Goal: Task Accomplishment & Management: Use online tool/utility

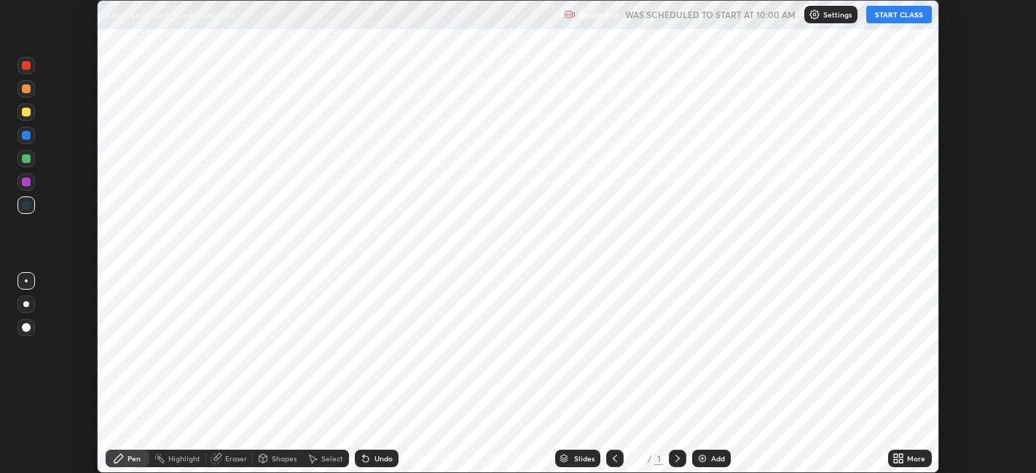
scroll to position [473, 1035]
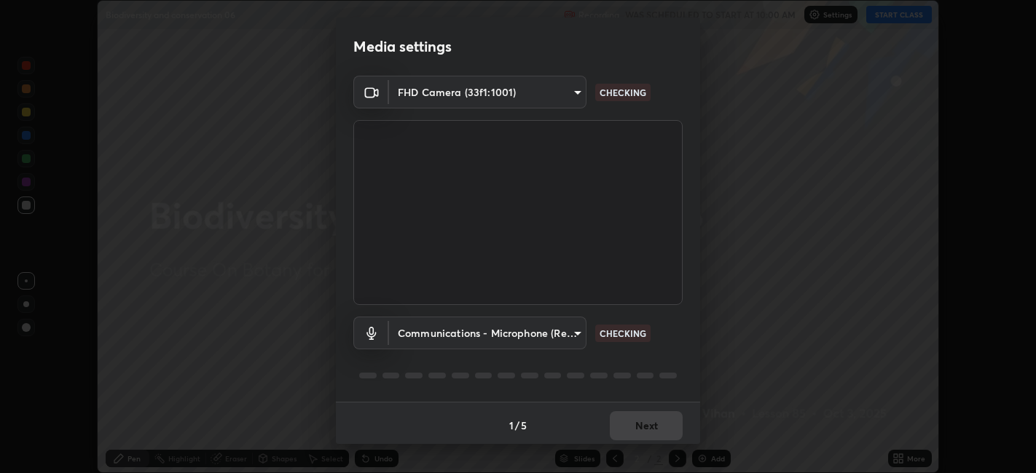
type input "6b7c260327291536b638f6e473b3b57a19bc2ef6066faf66dc0815e3d2555b14"
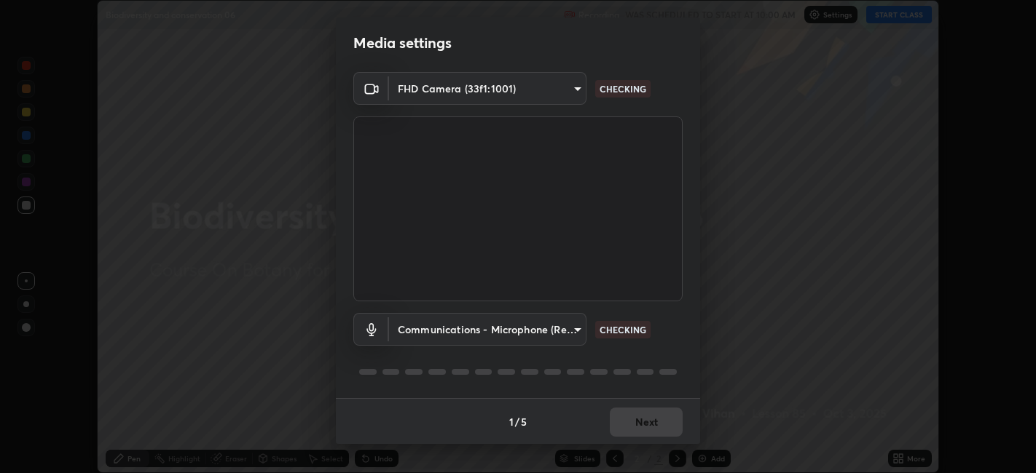
click at [642, 407] on div "1 / 5 Next" at bounding box center [518, 421] width 364 height 47
click at [635, 422] on div "1 / 5 Next" at bounding box center [518, 421] width 364 height 47
click at [642, 413] on div "1 / 5 Next" at bounding box center [518, 421] width 364 height 47
click at [634, 417] on div "1 / 5 Next" at bounding box center [518, 421] width 364 height 47
click at [571, 326] on body "Erase all Biodiversity and conservation 06 Recording WAS SCHEDULED TO START AT …" at bounding box center [518, 236] width 1036 height 473
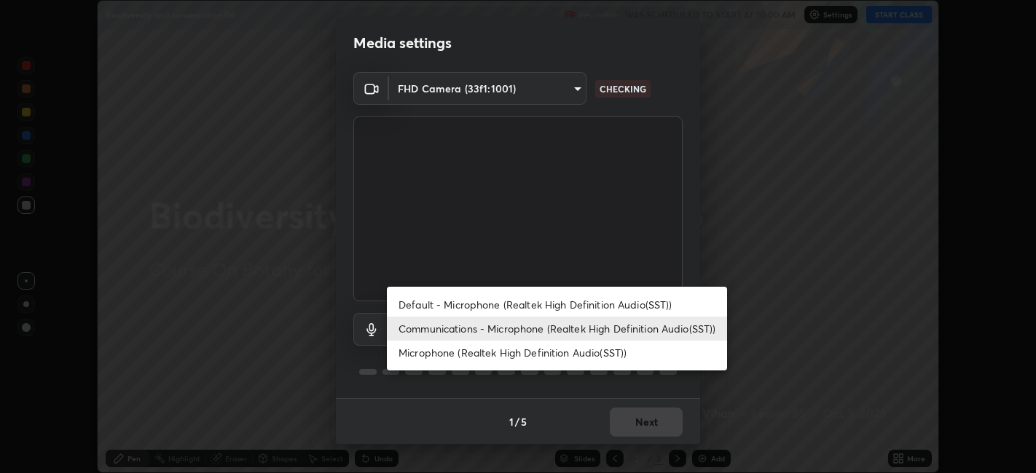
click at [567, 302] on li "Default - Microphone (Realtek High Definition Audio(SST))" at bounding box center [557, 305] width 340 height 24
type input "default"
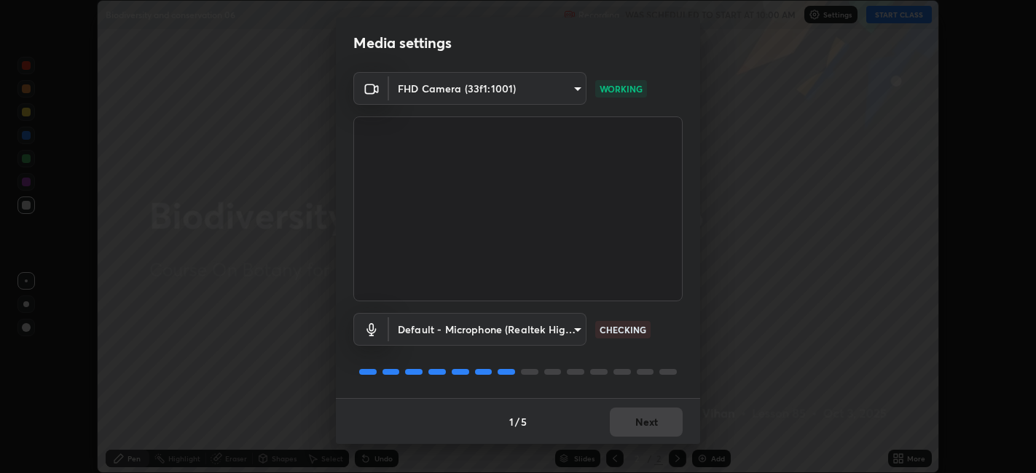
click at [632, 422] on div "1 / 5 Next" at bounding box center [518, 421] width 364 height 47
click at [630, 416] on div "1 / 5 Next" at bounding box center [518, 421] width 364 height 47
click at [642, 417] on div "1 / 5 Next" at bounding box center [518, 421] width 364 height 47
click at [645, 415] on div "1 / 5 Next" at bounding box center [518, 421] width 364 height 47
click at [646, 416] on div "1 / 5 Next" at bounding box center [518, 421] width 364 height 47
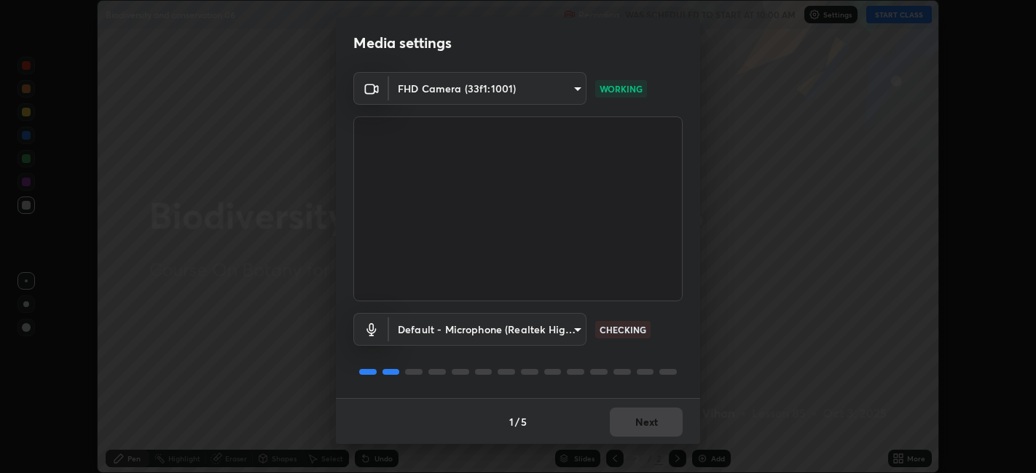
click at [649, 417] on div "1 / 5 Next" at bounding box center [518, 421] width 364 height 47
click at [650, 418] on div "1 / 5 Next" at bounding box center [518, 421] width 364 height 47
click at [649, 419] on div "1 / 5 Next" at bounding box center [518, 421] width 364 height 47
click at [647, 416] on div "1 / 5 Next" at bounding box center [518, 421] width 364 height 47
click at [645, 417] on div "1 / 5 Next" at bounding box center [518, 421] width 364 height 47
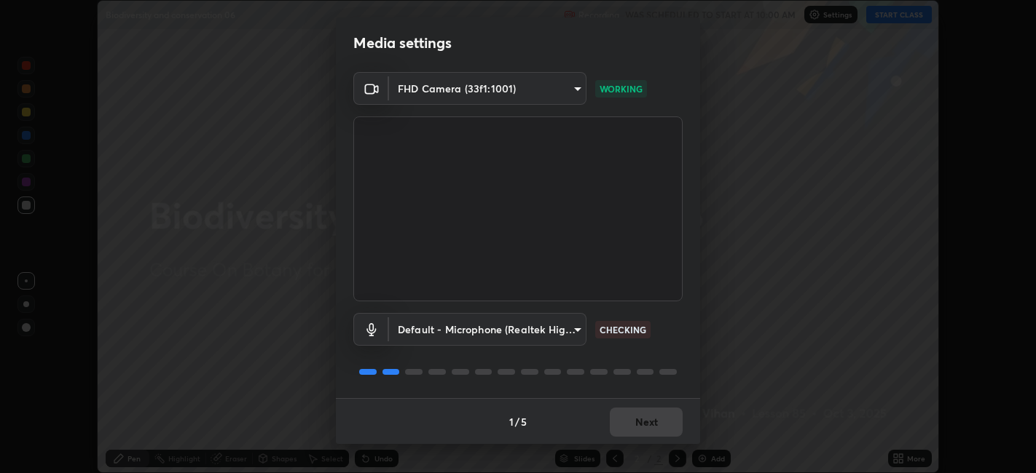
click at [642, 416] on div "1 / 5 Next" at bounding box center [518, 421] width 364 height 47
click at [642, 415] on div "1 / 5 Next" at bounding box center [518, 421] width 364 height 47
click at [644, 416] on div "1 / 5 Next" at bounding box center [518, 421] width 364 height 47
click at [644, 419] on div "1 / 5 Next" at bounding box center [518, 421] width 364 height 47
click at [644, 417] on div "1 / 5 Next" at bounding box center [518, 421] width 364 height 47
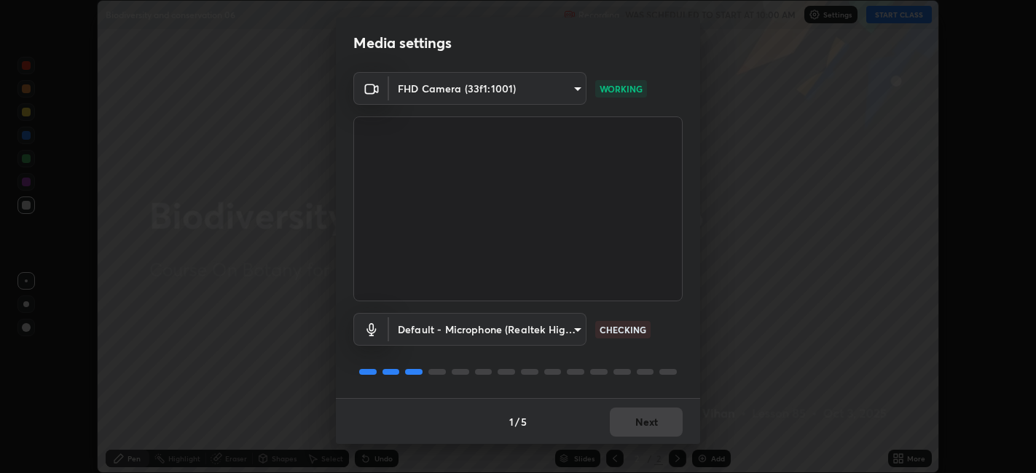
click at [645, 422] on div "1 / 5 Next" at bounding box center [518, 421] width 364 height 47
click at [646, 421] on div "1 / 5 Next" at bounding box center [518, 421] width 364 height 47
click at [649, 421] on div "1 / 5 Next" at bounding box center [518, 421] width 364 height 47
click at [648, 420] on div "1 / 5 Next" at bounding box center [518, 421] width 364 height 47
click at [637, 425] on button "Next" at bounding box center [646, 422] width 73 height 29
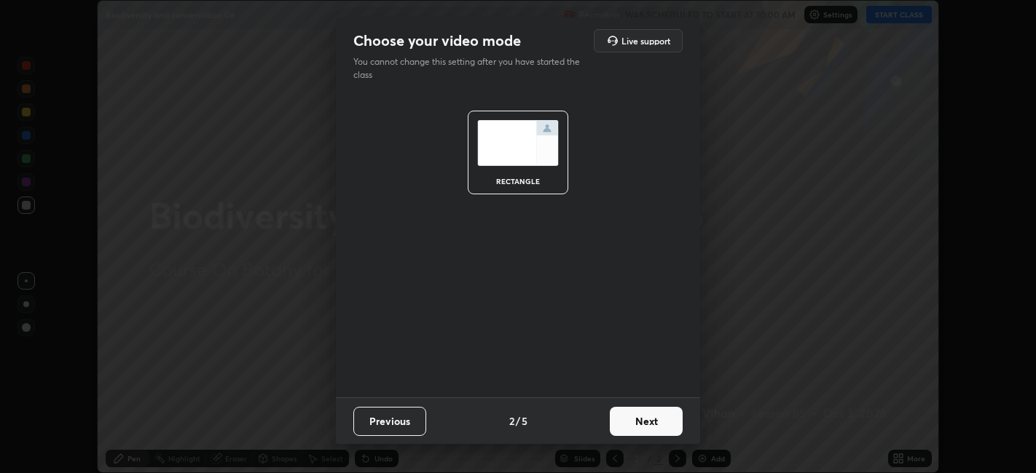
scroll to position [0, 0]
click at [643, 422] on button "Next" at bounding box center [646, 421] width 73 height 29
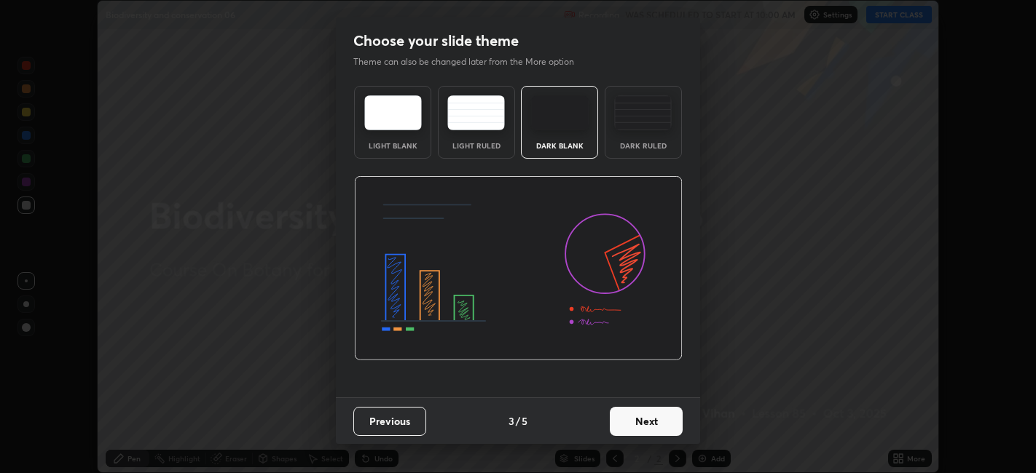
click at [637, 425] on button "Next" at bounding box center [646, 421] width 73 height 29
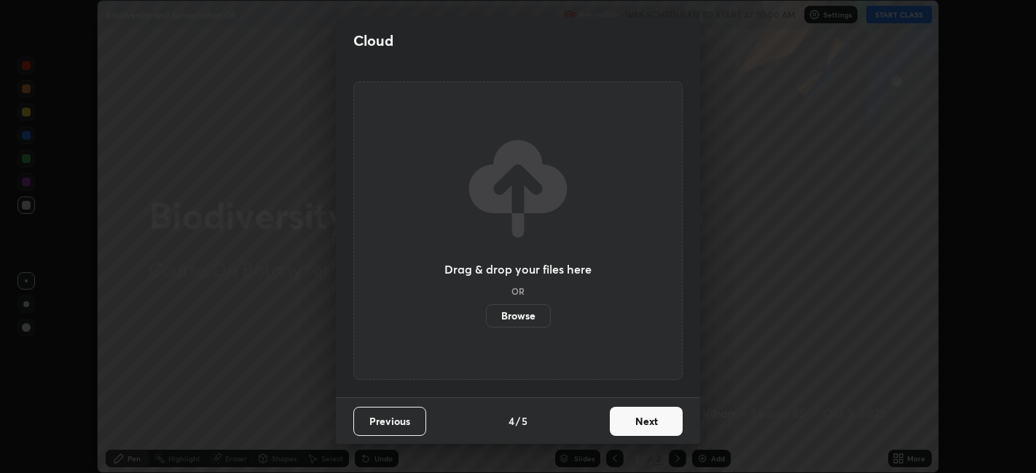
click at [637, 423] on button "Next" at bounding box center [646, 421] width 73 height 29
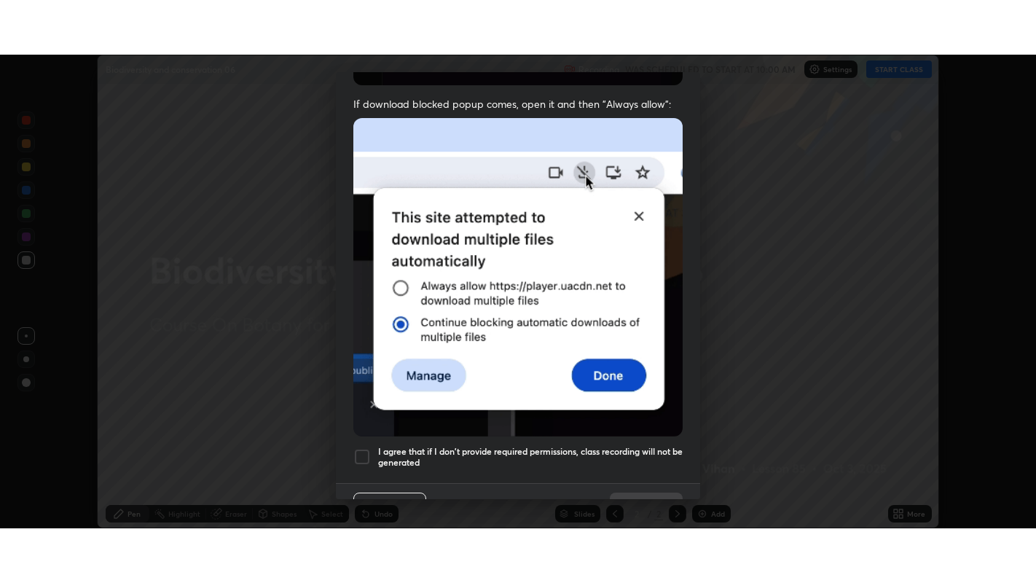
scroll to position [301, 0]
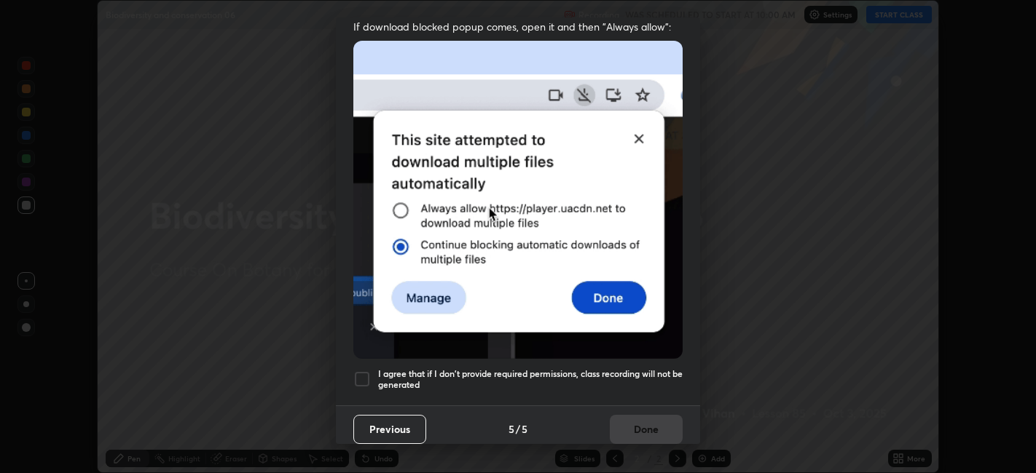
click at [362, 371] on div at bounding box center [361, 379] width 17 height 17
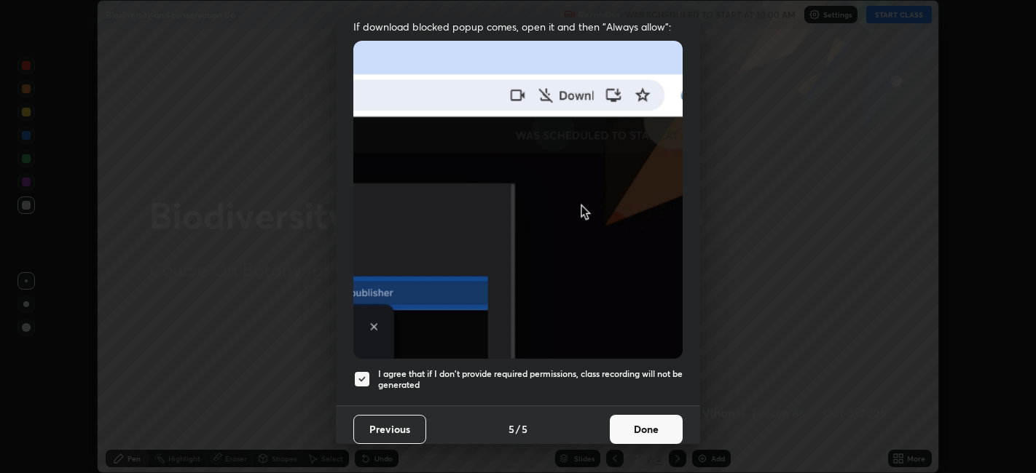
click at [632, 422] on button "Done" at bounding box center [646, 429] width 73 height 29
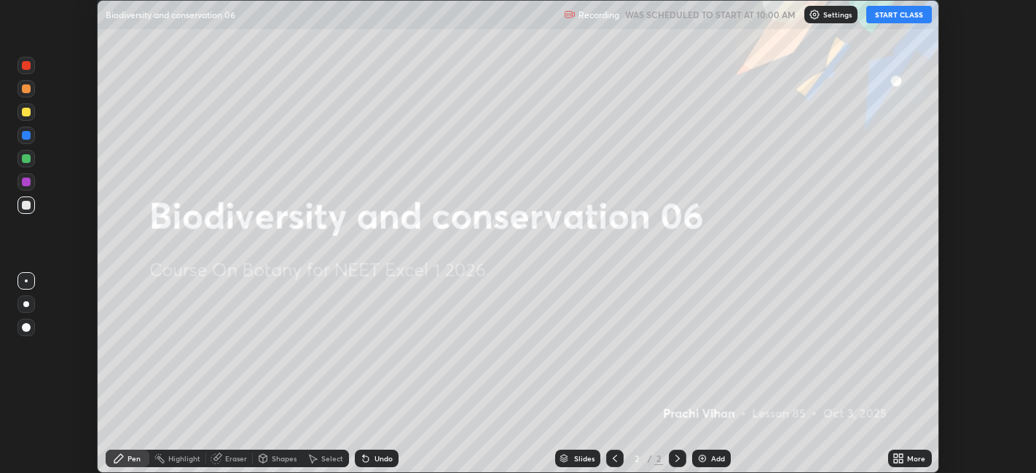
click at [887, 7] on button "START CLASS" at bounding box center [899, 14] width 66 height 17
click at [706, 459] on img at bounding box center [702, 459] width 12 height 12
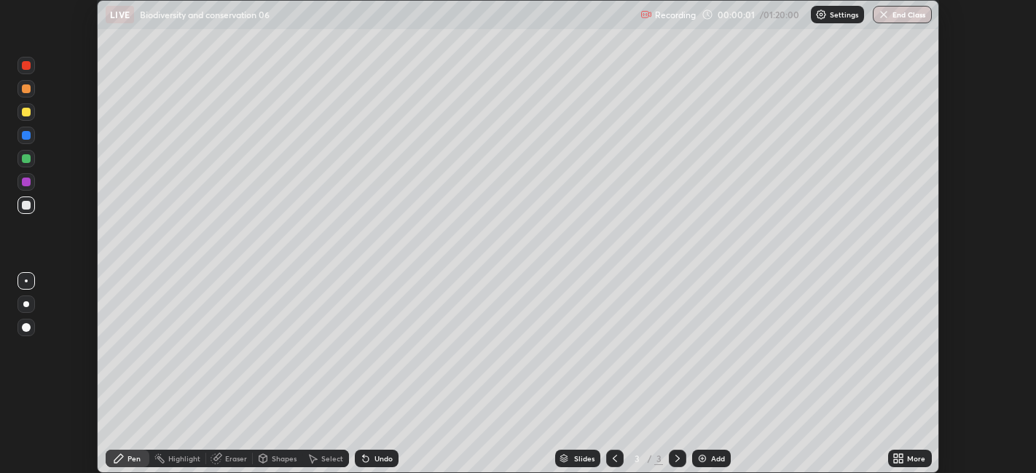
click at [912, 452] on div "More" at bounding box center [910, 458] width 44 height 17
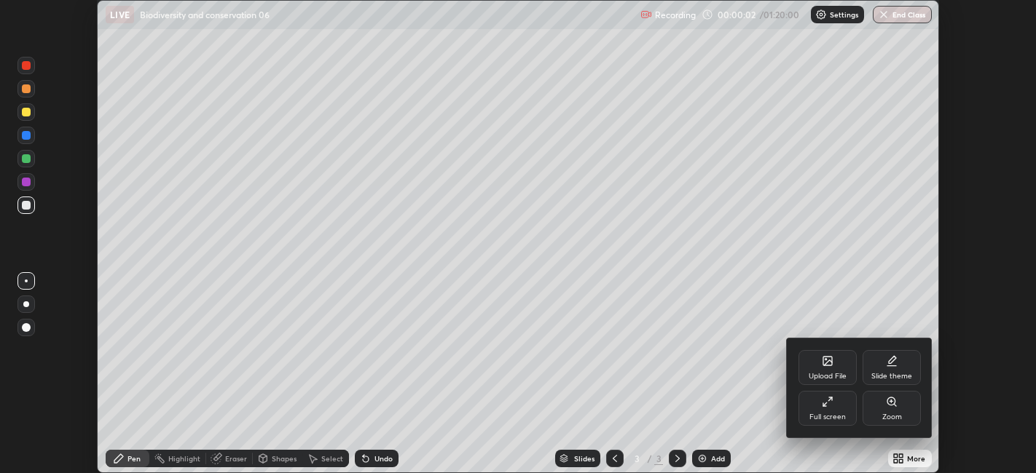
click at [828, 402] on icon at bounding box center [828, 402] width 12 height 12
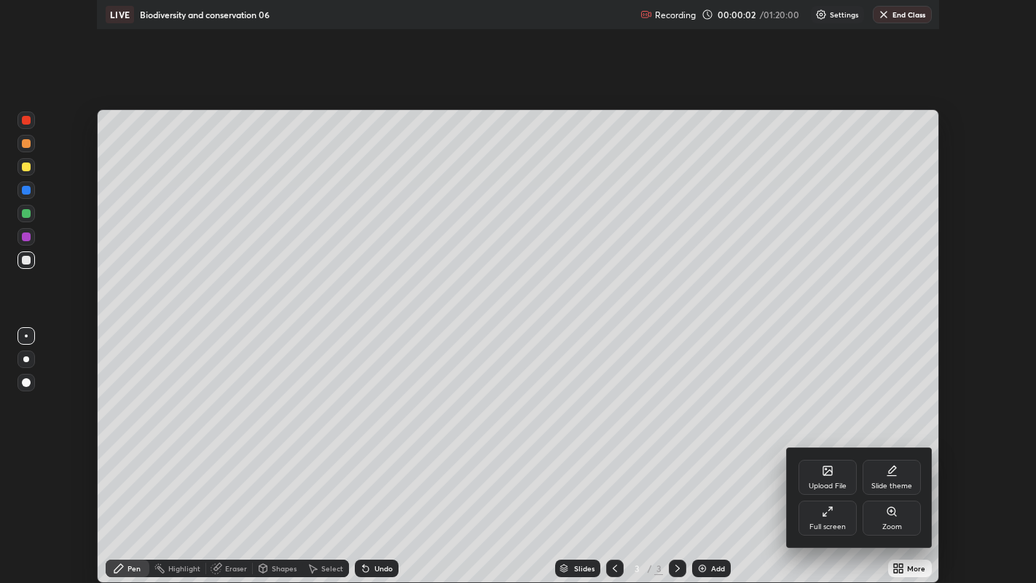
scroll to position [583, 1036]
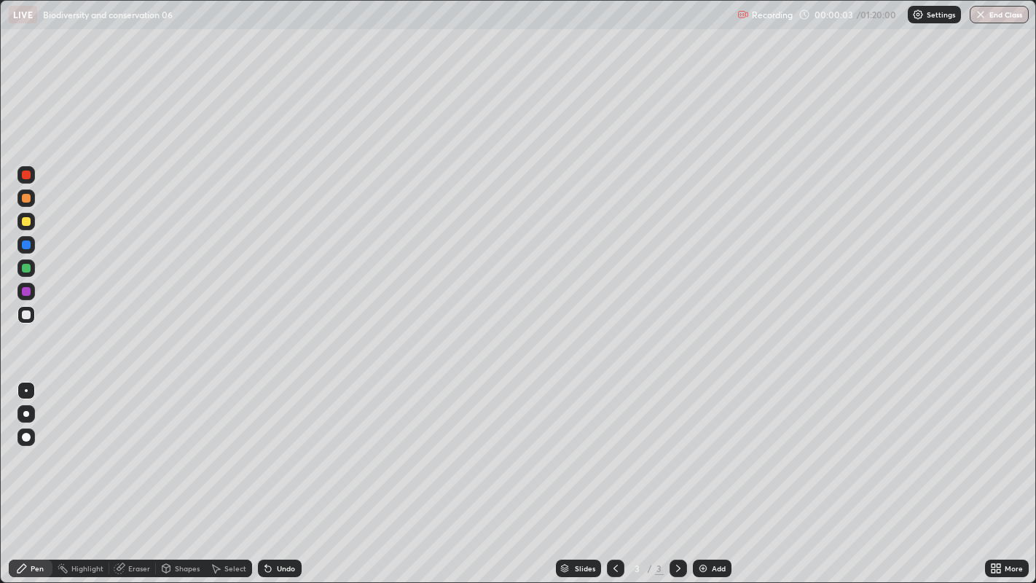
click at [28, 411] on div at bounding box center [25, 413] width 17 height 17
click at [704, 473] on img at bounding box center [703, 568] width 12 height 12
